Goal: Information Seeking & Learning: Learn about a topic

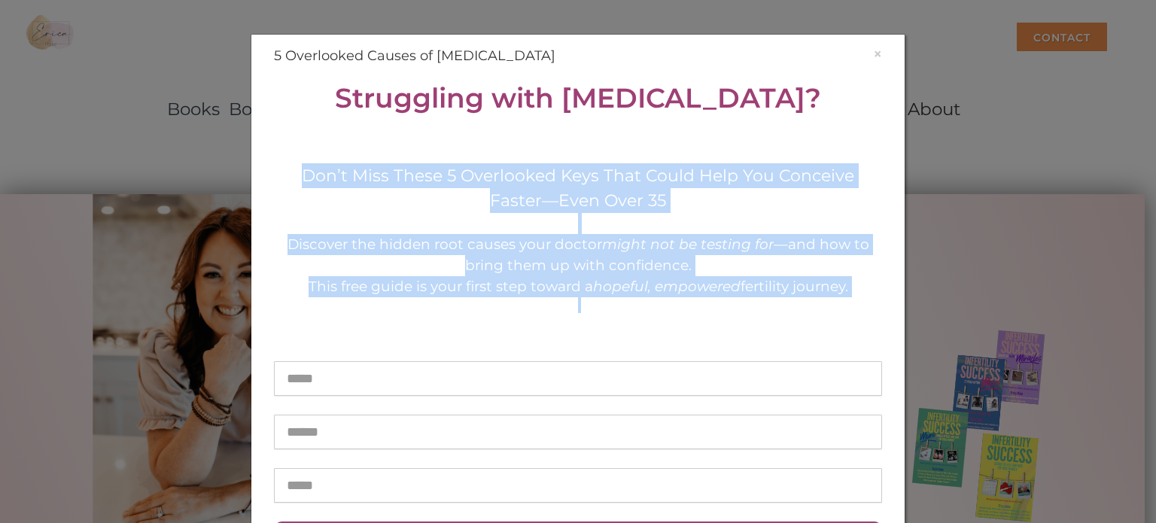
drag, startPoint x: 263, startPoint y: 169, endPoint x: 832, endPoint y: 301, distance: 584.7
click at [832, 301] on div "× 5 Overlooked Causes of Unexplained Infertility Struggling with Unexplained In…" at bounding box center [578, 317] width 631 height 543
copy div "Don’t Miss These 5 Overlooked Keys That Could Help You Conceive Faster—Even Ove…"
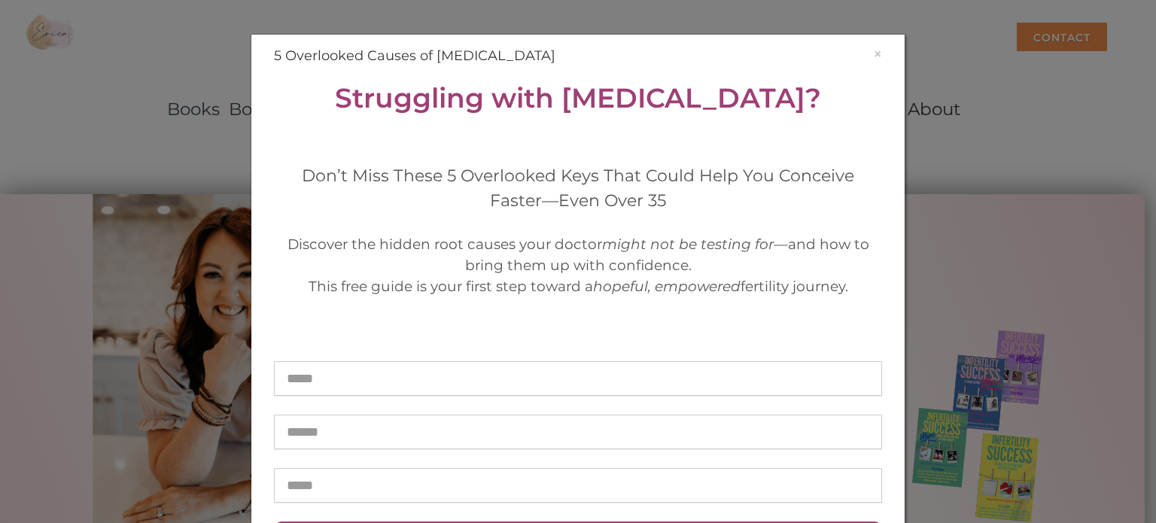
click at [292, 96] on h1 "Struggling with Unexplained Infertility?" at bounding box center [578, 98] width 608 height 41
drag, startPoint x: 292, startPoint y: 96, endPoint x: 852, endPoint y: 296, distance: 594.6
click at [852, 296] on div "Struggling with Unexplained Infertility? Don’t Miss These 5 Overlooked Keys Tha…" at bounding box center [578, 214] width 608 height 272
copy div "Struggling with Unexplained Infertility? Don’t Miss These 5 Overlooked Keys Tha…"
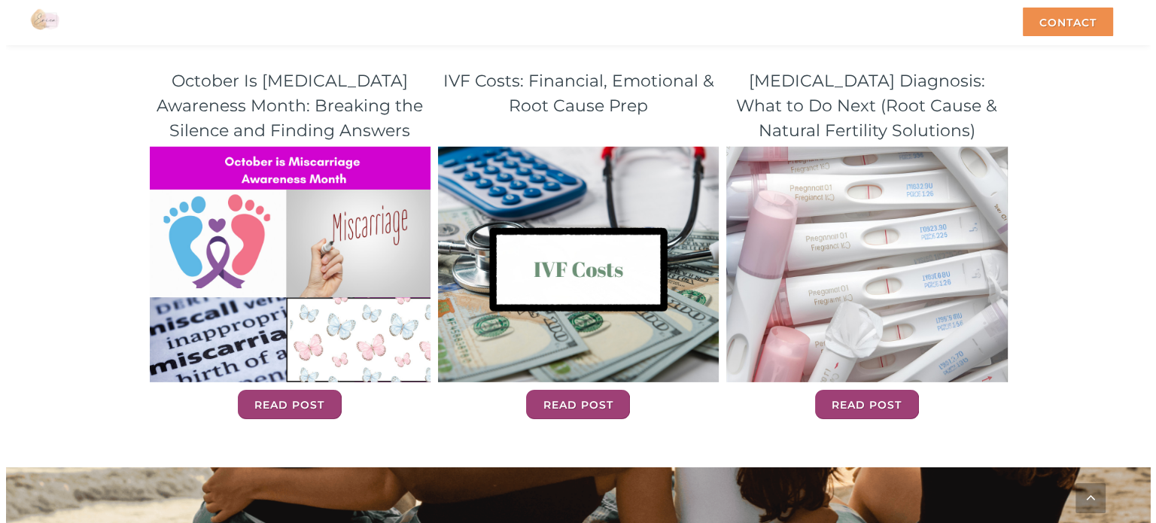
scroll to position [4851, 0]
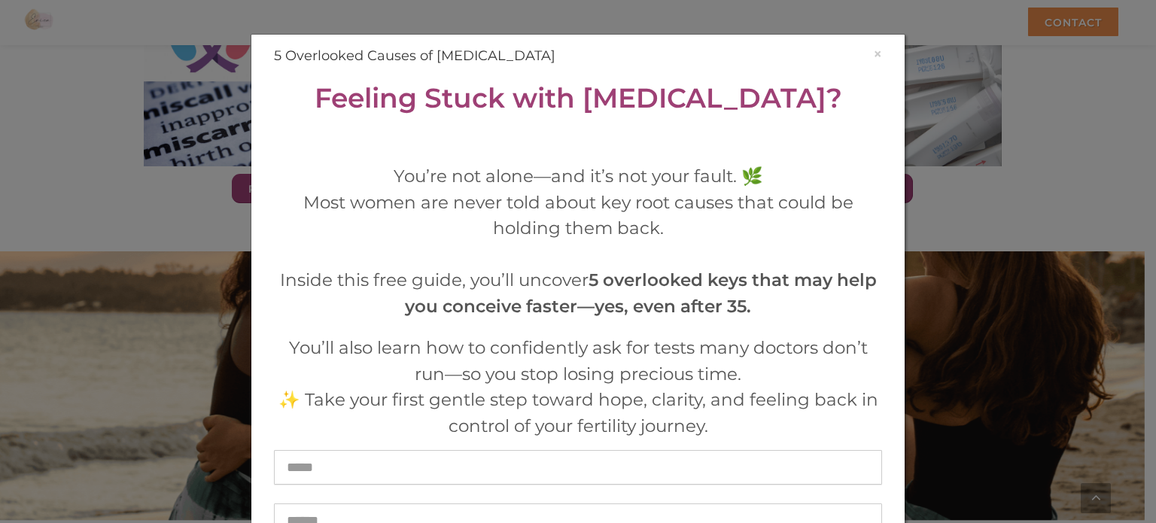
drag, startPoint x: 1146, startPoint y: 17, endPoint x: 1147, endPoint y: 509, distance: 492.2
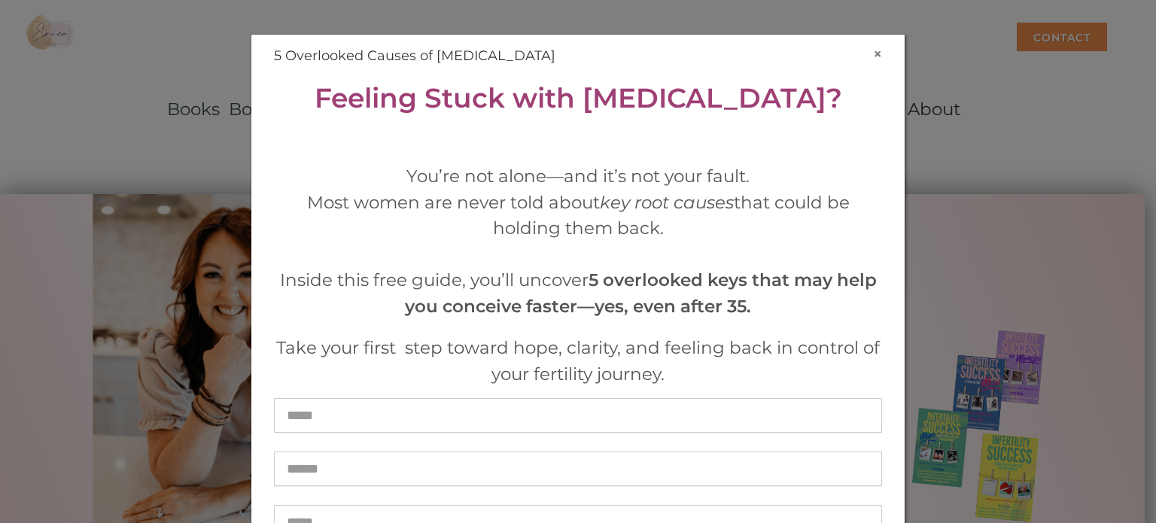
click at [874, 50] on button "×" at bounding box center [877, 54] width 9 height 16
